Goal: Information Seeking & Learning: Learn about a topic

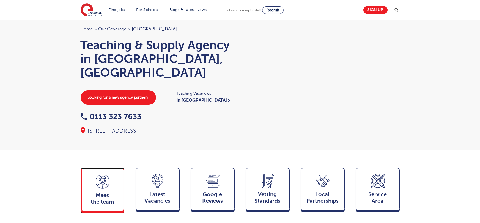
click at [104, 180] on div "Meet the team Team" at bounding box center [103, 189] width 44 height 43
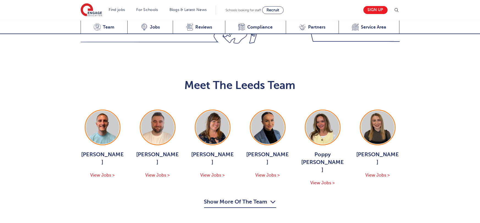
scroll to position [600, 0]
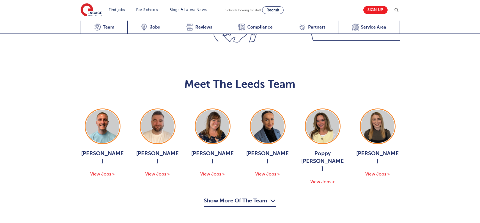
click at [253, 197] on button "Show More Of The Team" at bounding box center [240, 202] width 72 height 10
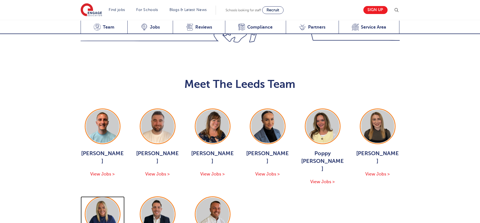
click at [103, 198] on img at bounding box center [102, 214] width 33 height 33
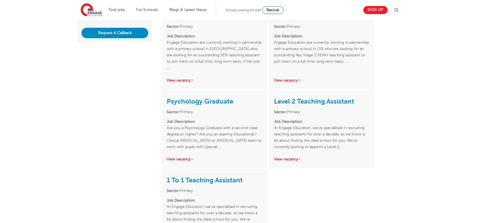
scroll to position [161, 0]
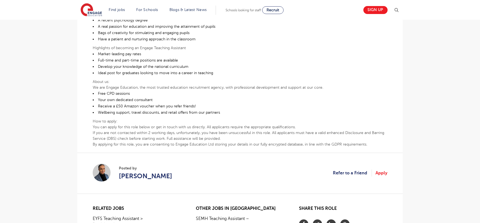
scroll to position [255, 0]
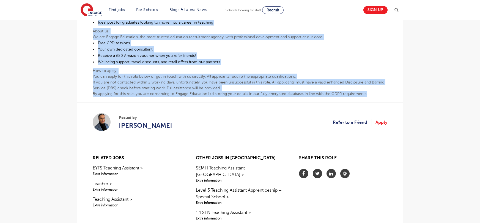
drag, startPoint x: 93, startPoint y: 71, endPoint x: 370, endPoint y: 93, distance: 278.2
click at [370, 93] on div "Are you a Psychology Graduate with a second-class degree or higher? Are you an …" at bounding box center [240, 0] width 294 height 193
copy div "Are you a Psychology Graduate with a second-class degree or higher? Are you an …"
